Goal: Register for event/course

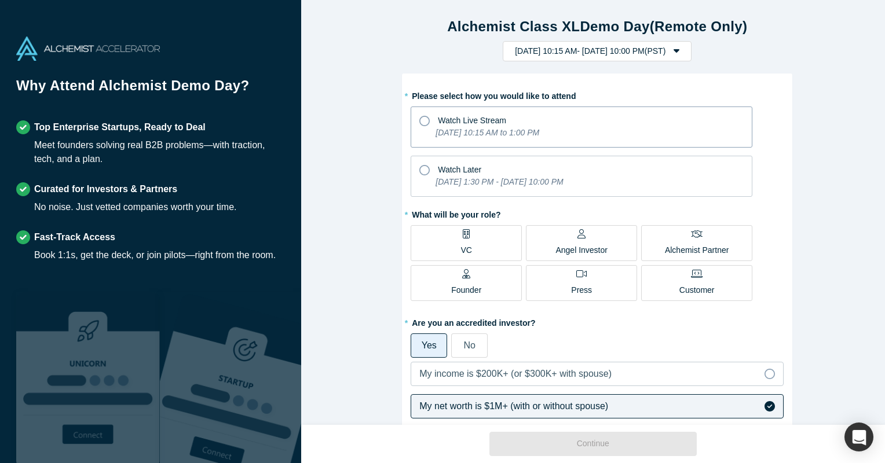
click at [486, 123] on span "Watch Live Stream" at bounding box center [472, 120] width 68 height 9
click at [0, 0] on input "Watch Live Stream [DATE] 10:15 AM to 1:00 PM" at bounding box center [0, 0] width 0 height 0
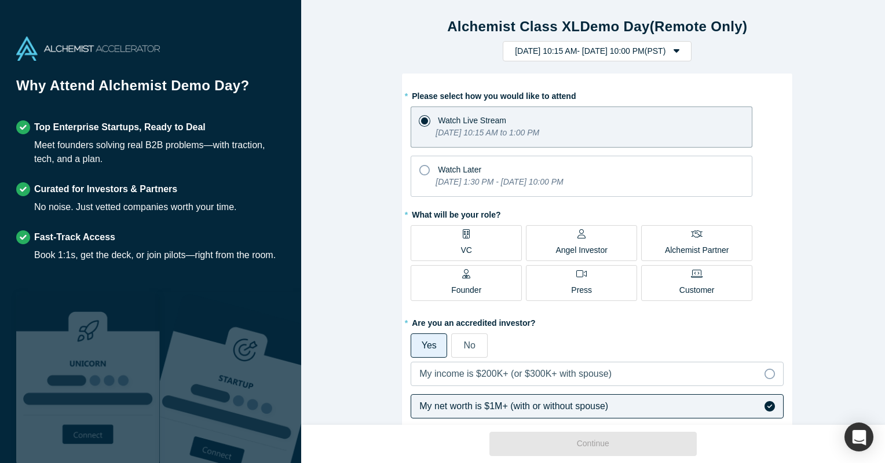
click at [582, 235] on div "Angel Investor" at bounding box center [581, 242] width 52 height 27
click at [0, 0] on input "Angel Investor" at bounding box center [0, 0] width 0 height 0
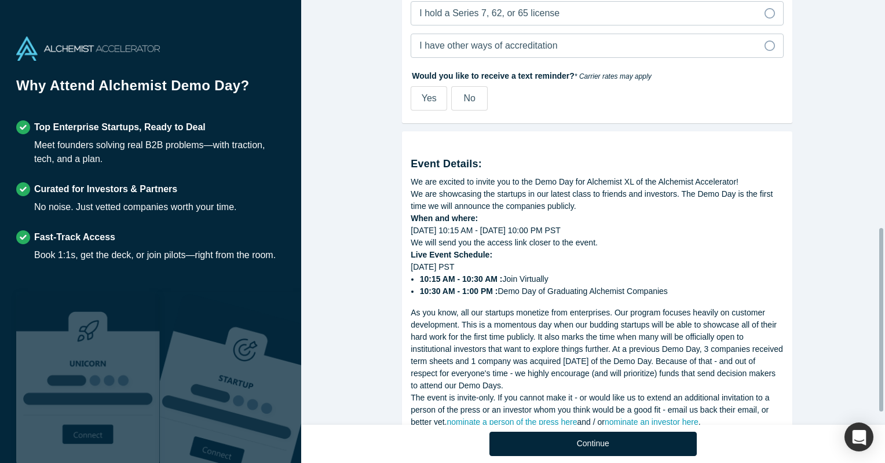
scroll to position [552, 0]
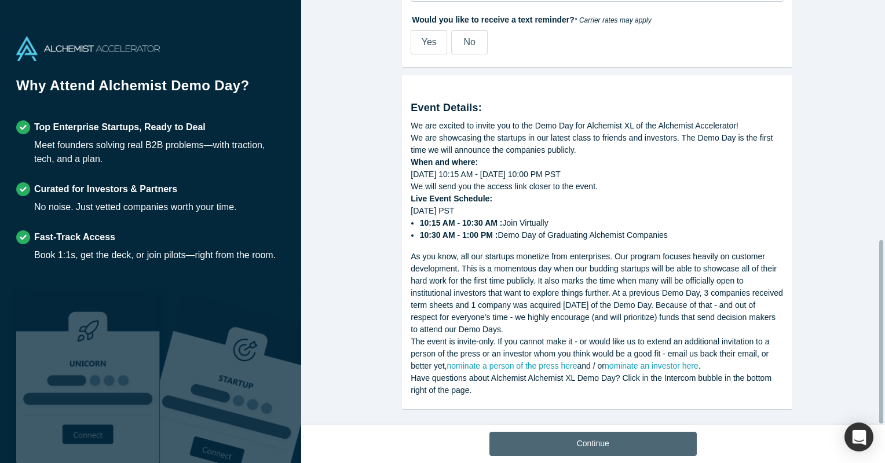
click at [549, 438] on button "Continue" at bounding box center [592, 444] width 207 height 24
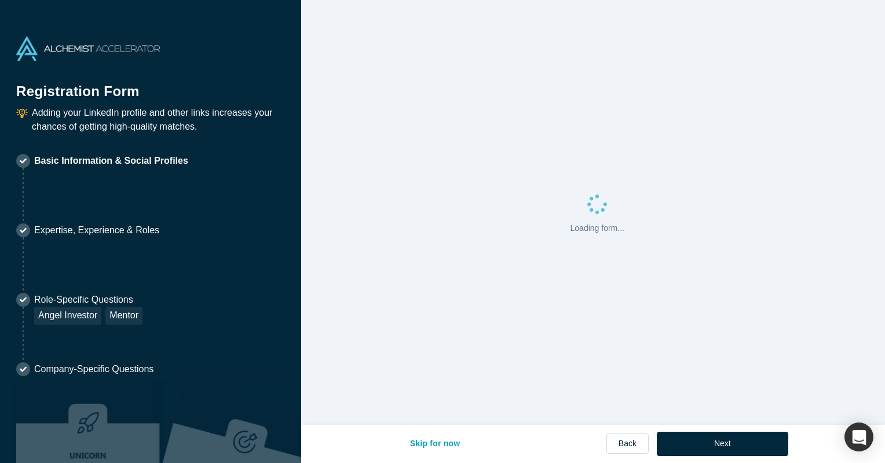
select select "US"
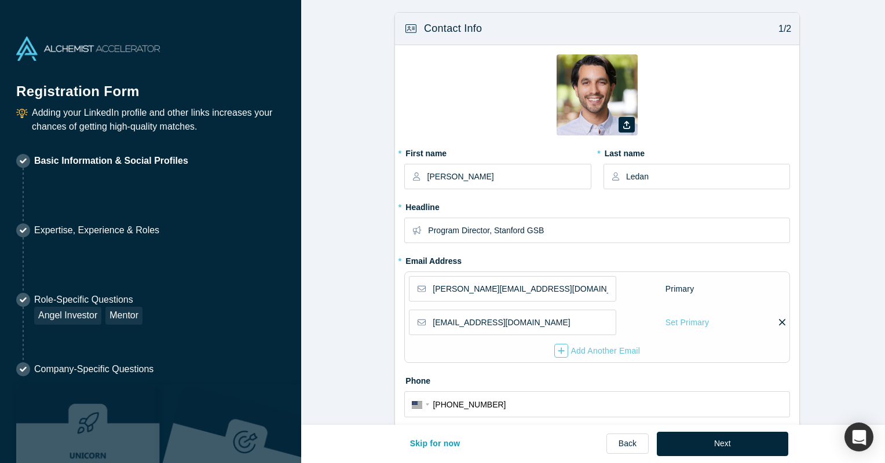
type input "[GEOGRAPHIC_DATA], [GEOGRAPHIC_DATA], [GEOGRAPHIC_DATA]"
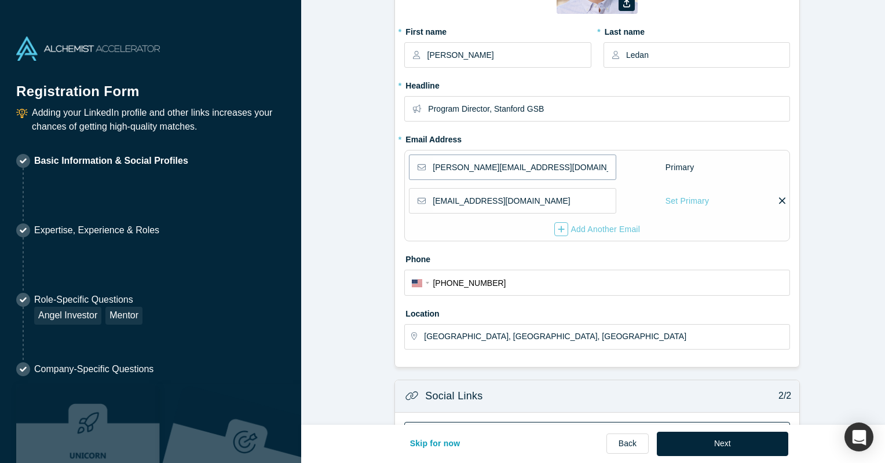
click at [593, 167] on input "[PERSON_NAME][EMAIL_ADDRESS][DOMAIN_NAME]" at bounding box center [524, 167] width 182 height 24
click at [689, 195] on div "Set Primary" at bounding box center [687, 201] width 45 height 20
click at [0, 0] on input "Set Primary" at bounding box center [0, 0] width 0 height 0
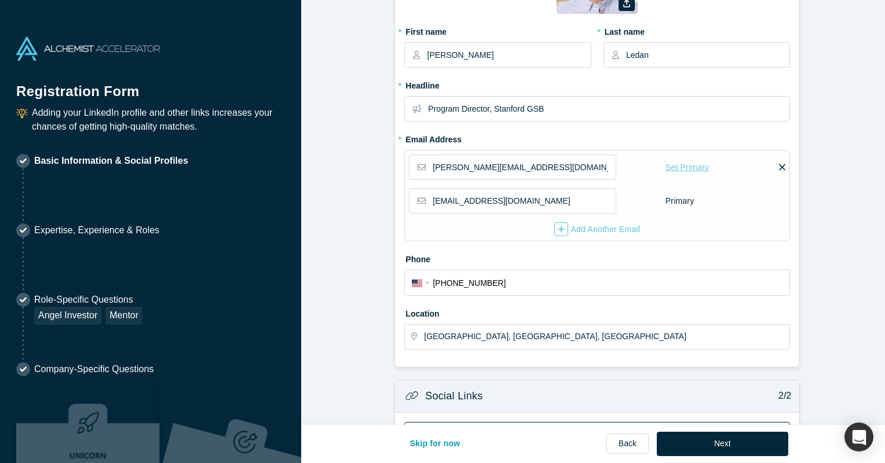
click at [693, 170] on div "Set Primary" at bounding box center [687, 168] width 45 height 20
click at [0, 0] on input "Set Primary" at bounding box center [0, 0] width 0 height 0
click at [693, 170] on label "Primary" at bounding box center [684, 168] width 38 height 20
click at [779, 199] on icon at bounding box center [782, 200] width 6 height 6
click at [0, 0] on input "checkbox" at bounding box center [0, 0] width 0 height 0
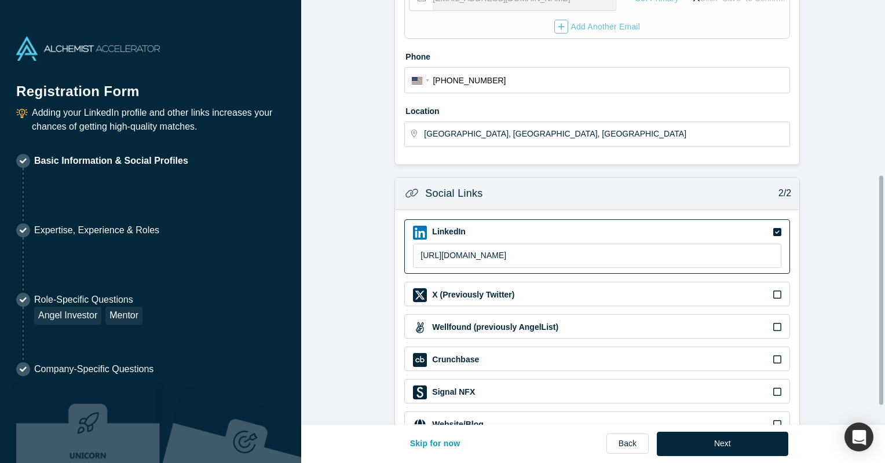
scroll to position [359, 0]
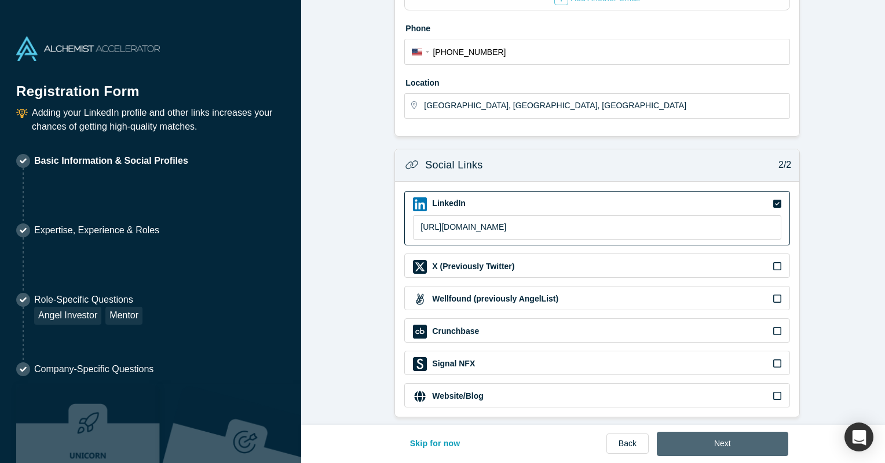
click at [700, 445] on button "Next" at bounding box center [722, 444] width 131 height 24
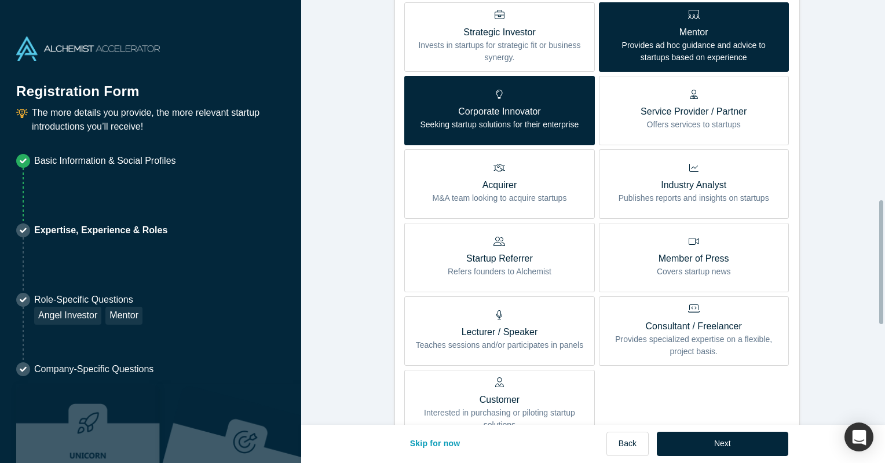
scroll to position [1030, 0]
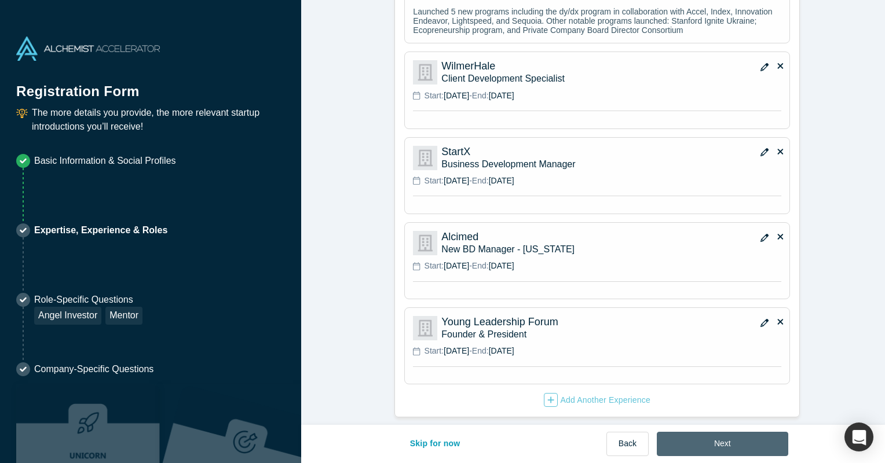
click at [728, 435] on button "Next" at bounding box center [722, 444] width 131 height 24
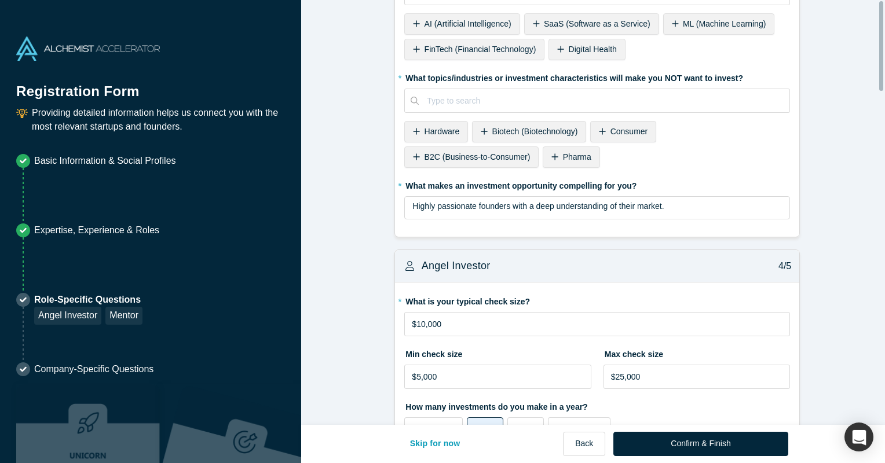
scroll to position [0, 0]
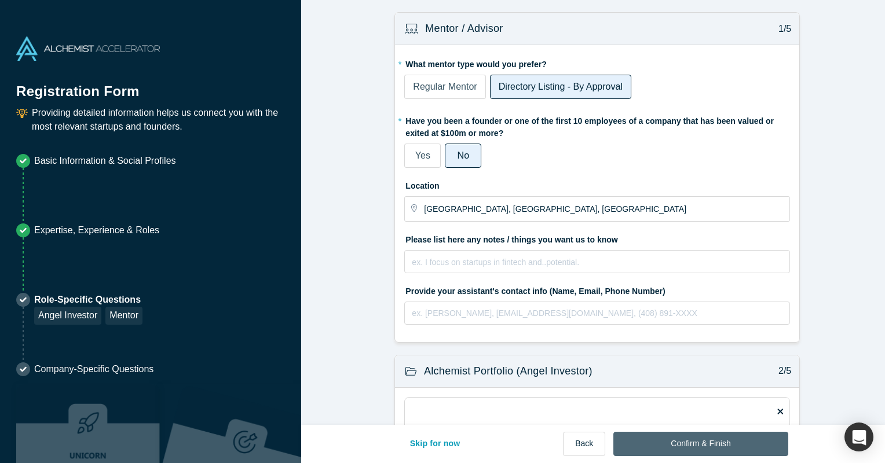
click at [689, 436] on button "Confirm & Finish" at bounding box center [700, 444] width 174 height 24
